Goal: Information Seeking & Learning: Learn about a topic

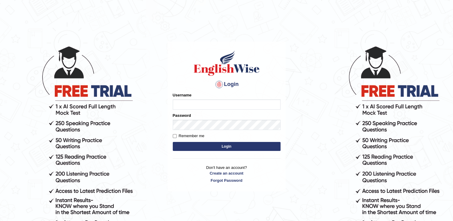
type input "Rajiphone1611"
click at [263, 148] on button "Login" at bounding box center [227, 146] width 108 height 9
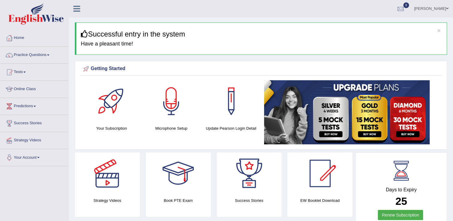
click at [49, 56] on link "Practice Questions" at bounding box center [34, 54] width 68 height 15
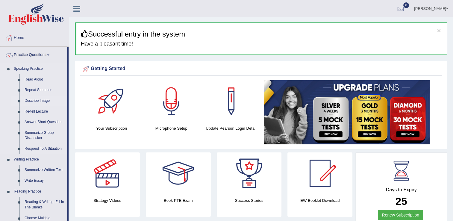
click at [39, 100] on link "Describe Image" at bounding box center [44, 100] width 45 height 11
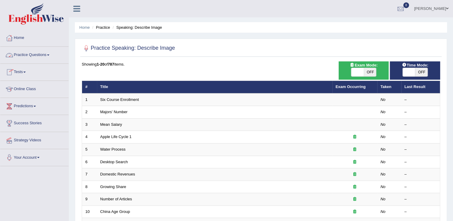
click at [49, 55] on span at bounding box center [48, 54] width 2 height 1
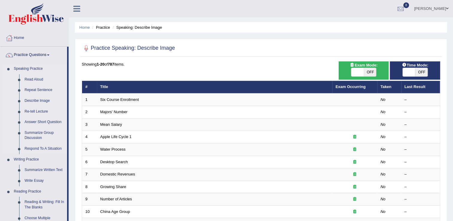
click at [31, 99] on link "Describe Image" at bounding box center [44, 100] width 45 height 11
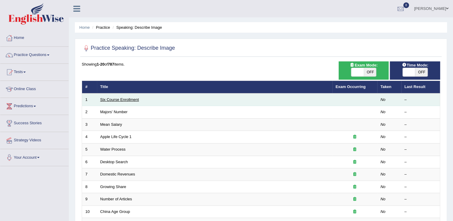
click at [108, 100] on link "Six Course Enrollment" at bounding box center [119, 99] width 39 height 4
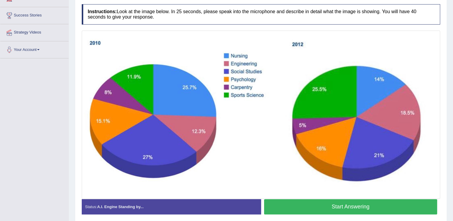
scroll to position [96, 0]
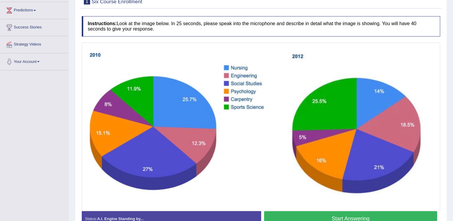
click at [308, 215] on button "Start Answering" at bounding box center [350, 218] width 173 height 15
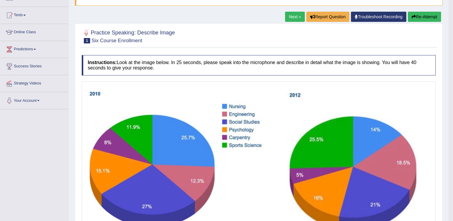
scroll to position [52, 0]
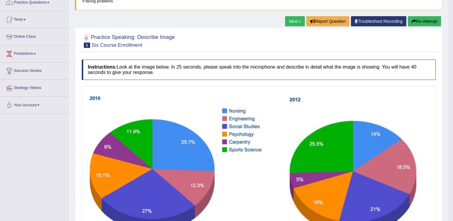
click at [432, 19] on button "Re-Attempt" at bounding box center [424, 21] width 33 height 10
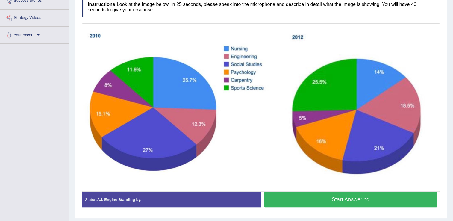
scroll to position [124, 0]
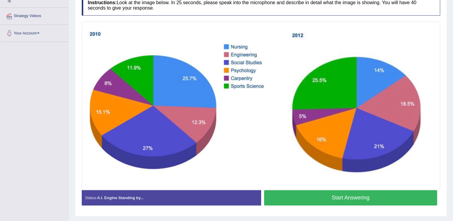
click at [319, 200] on button "Start Answering" at bounding box center [350, 197] width 173 height 15
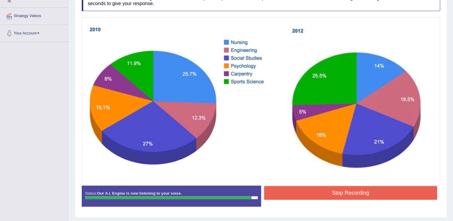
click at [324, 197] on button "Stop Recording" at bounding box center [350, 193] width 173 height 14
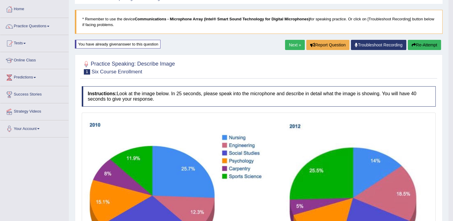
scroll to position [28, 0]
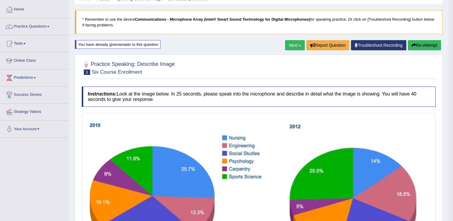
click at [294, 44] on link "Next »" at bounding box center [295, 45] width 20 height 10
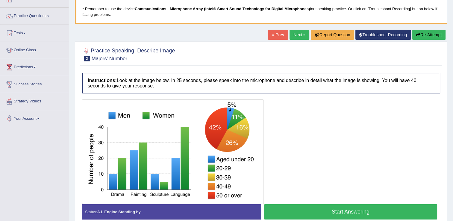
scroll to position [60, 0]
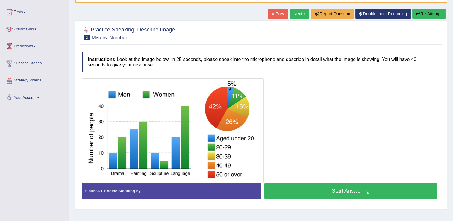
click at [287, 195] on button "Start Answering" at bounding box center [350, 190] width 173 height 15
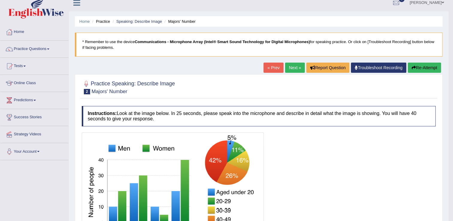
scroll to position [0, 0]
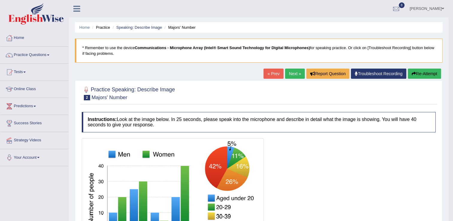
click at [298, 75] on link "Next »" at bounding box center [295, 74] width 20 height 10
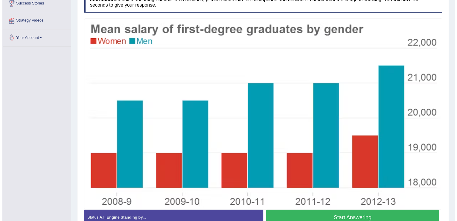
scroll to position [132, 0]
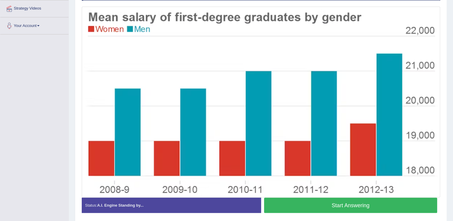
click at [336, 205] on button "Start Answering" at bounding box center [350, 205] width 173 height 15
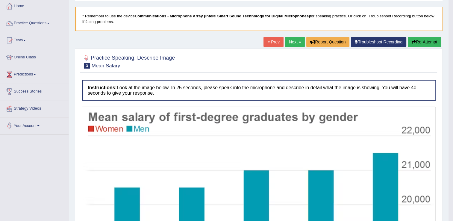
scroll to position [15, 0]
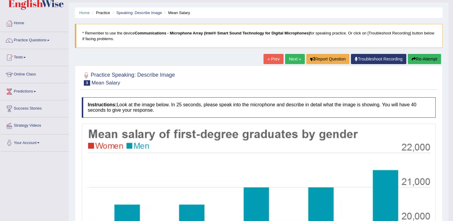
click at [297, 57] on link "Next »" at bounding box center [295, 59] width 20 height 10
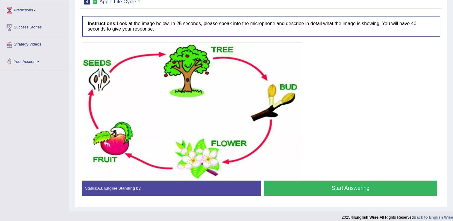
scroll to position [84, 0]
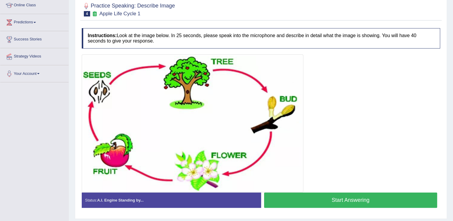
click at [310, 195] on button "Start Answering" at bounding box center [350, 199] width 173 height 15
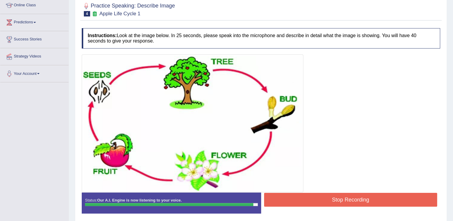
click at [310, 195] on button "Stop Recording" at bounding box center [350, 200] width 173 height 14
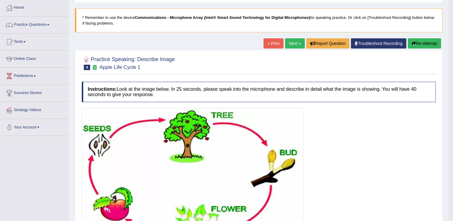
scroll to position [24, 0]
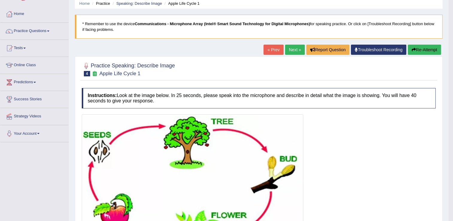
click at [298, 51] on link "Next »" at bounding box center [295, 50] width 20 height 10
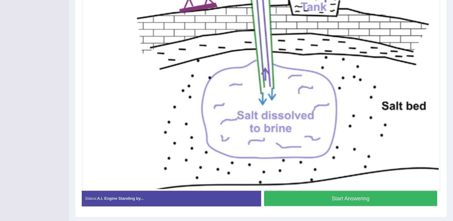
scroll to position [206, 0]
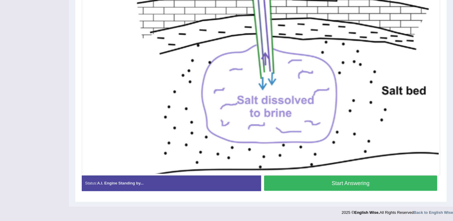
click at [299, 180] on button "Start Answering" at bounding box center [350, 182] width 173 height 15
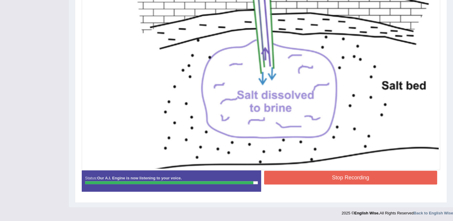
scroll to position [211, 0]
click at [299, 180] on button "Stop Recording" at bounding box center [350, 177] width 173 height 14
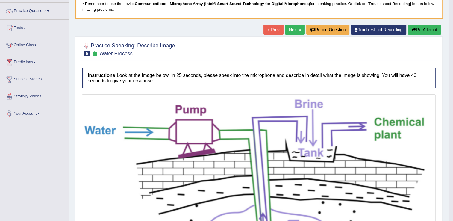
scroll to position [43, 0]
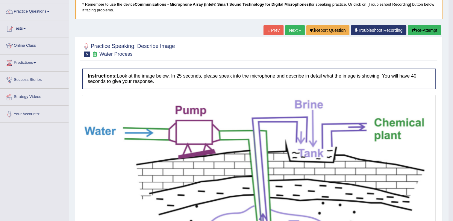
click at [289, 31] on link "Next »" at bounding box center [295, 30] width 20 height 10
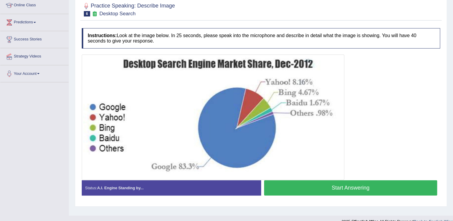
scroll to position [93, 0]
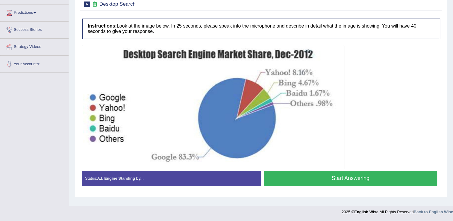
click at [312, 178] on button "Start Answering" at bounding box center [350, 178] width 173 height 15
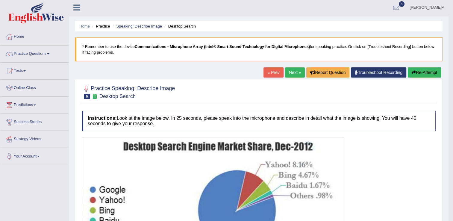
scroll to position [0, 0]
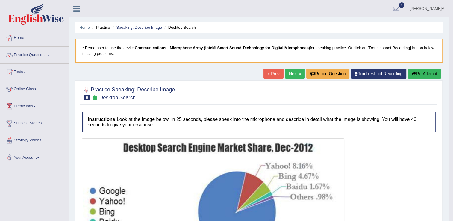
click at [295, 75] on link "Next »" at bounding box center [295, 74] width 20 height 10
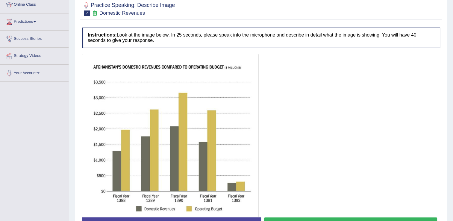
scroll to position [96, 0]
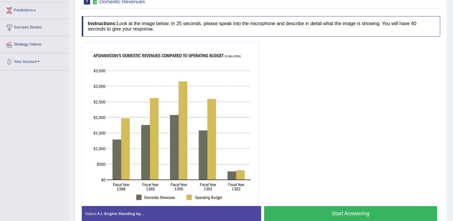
click at [293, 215] on button "Start Answering" at bounding box center [350, 213] width 173 height 15
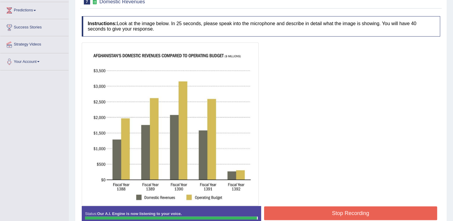
click at [293, 215] on button "Stop Recording" at bounding box center [350, 213] width 173 height 14
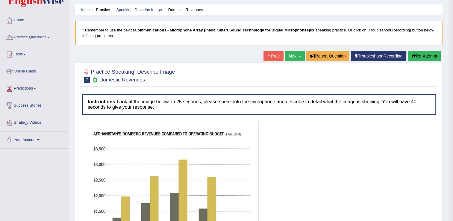
scroll to position [11, 0]
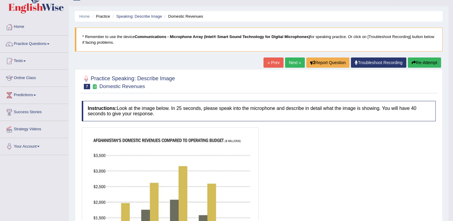
click at [427, 60] on button "Re-Attempt" at bounding box center [424, 62] width 33 height 10
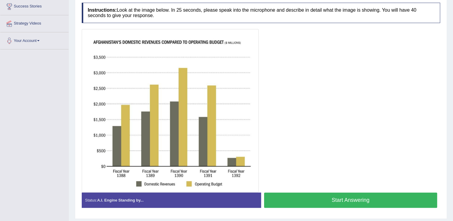
scroll to position [133, 0]
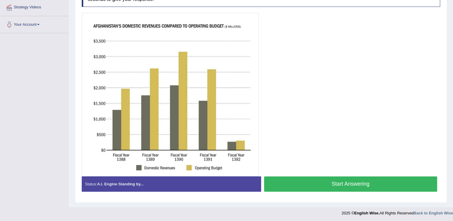
click at [327, 179] on button "Start Answering" at bounding box center [350, 183] width 173 height 15
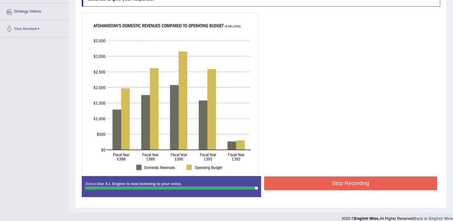
click at [327, 179] on button "Stop Recording" at bounding box center [350, 183] width 173 height 14
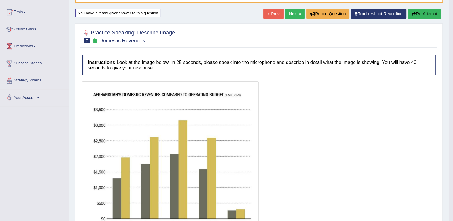
scroll to position [72, 0]
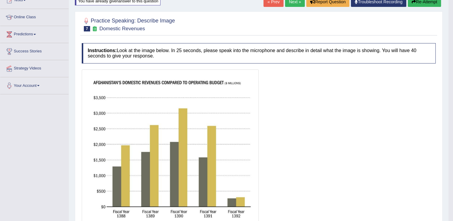
click at [421, 2] on button "Re-Attempt" at bounding box center [424, 2] width 33 height 10
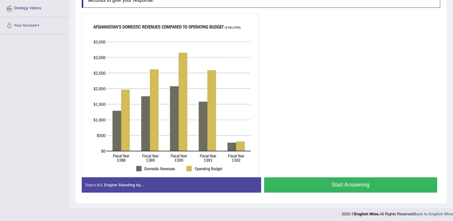
scroll to position [133, 0]
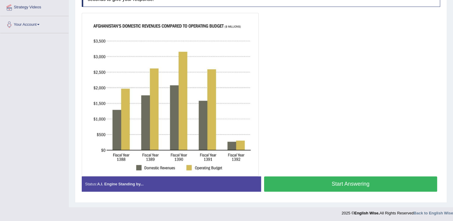
click at [338, 185] on button "Start Answering" at bounding box center [350, 183] width 173 height 15
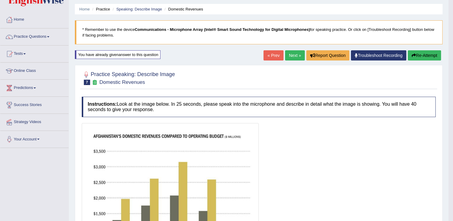
scroll to position [30, 0]
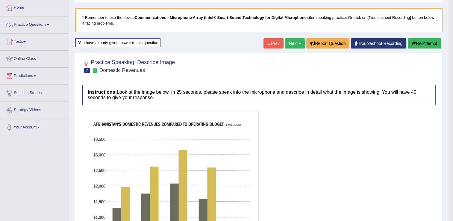
click at [34, 24] on link "Practice Questions" at bounding box center [34, 23] width 68 height 15
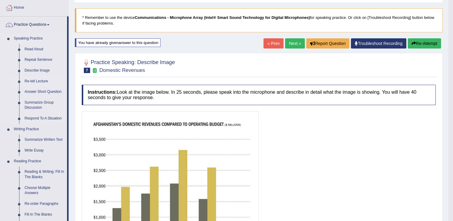
click at [38, 78] on link "Re-tell Lecture" at bounding box center [44, 81] width 45 height 11
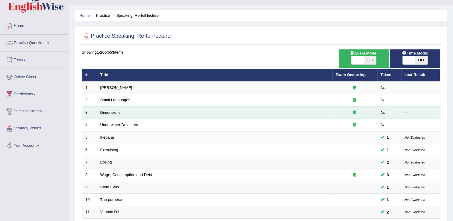
scroll to position [24, 0]
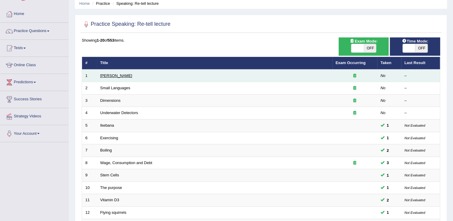
click at [111, 76] on link "[PERSON_NAME]" at bounding box center [116, 75] width 32 height 4
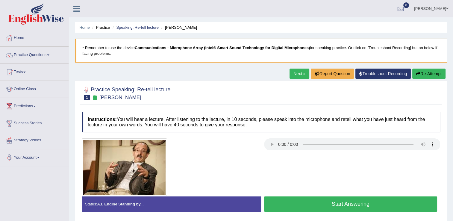
click at [299, 206] on button "Start Answering" at bounding box center [350, 203] width 173 height 15
